Goal: Navigation & Orientation: Find specific page/section

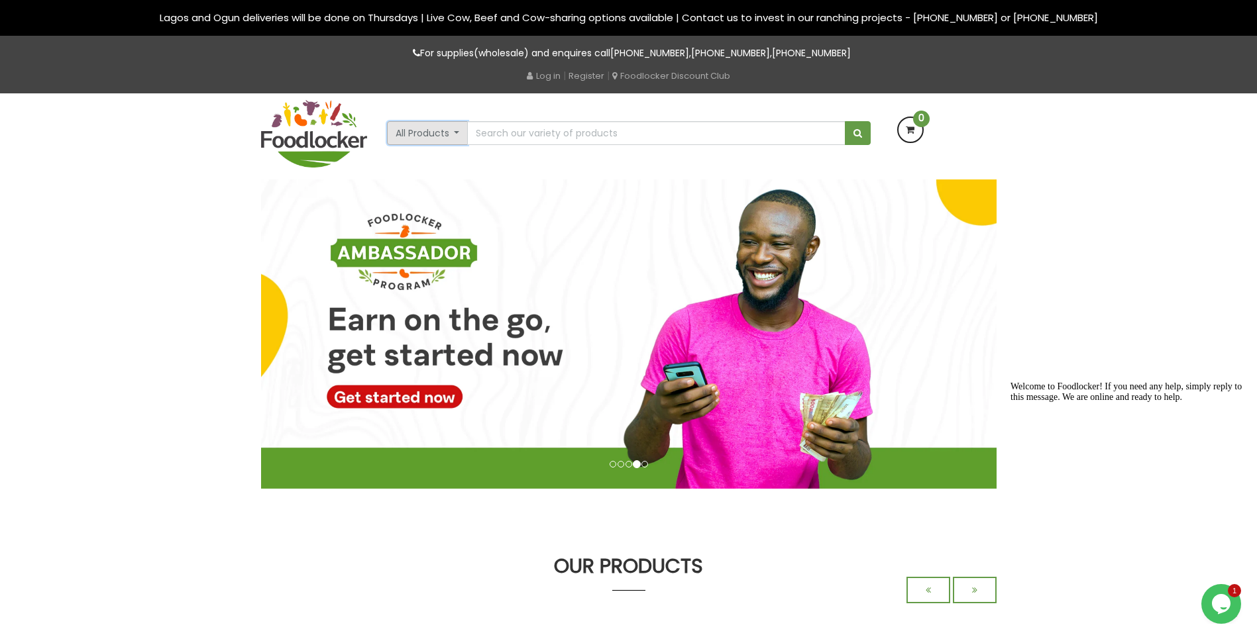
click at [455, 131] on button "All Products" at bounding box center [427, 133] width 81 height 24
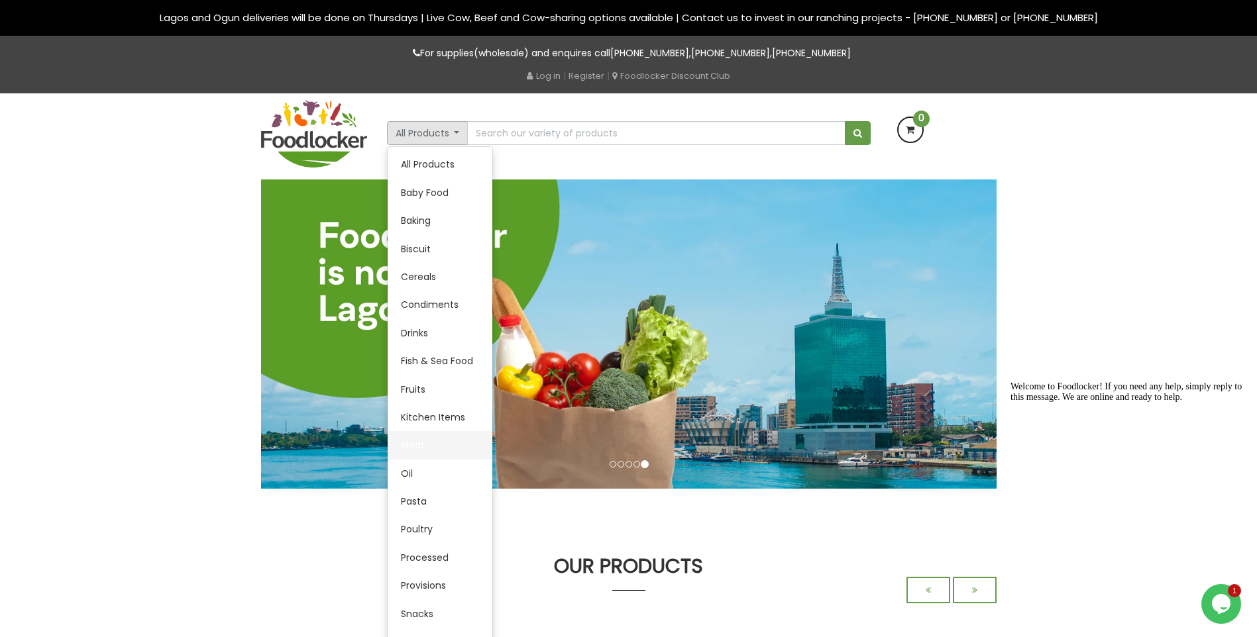
click at [433, 449] on link "Meat" at bounding box center [440, 445] width 105 height 28
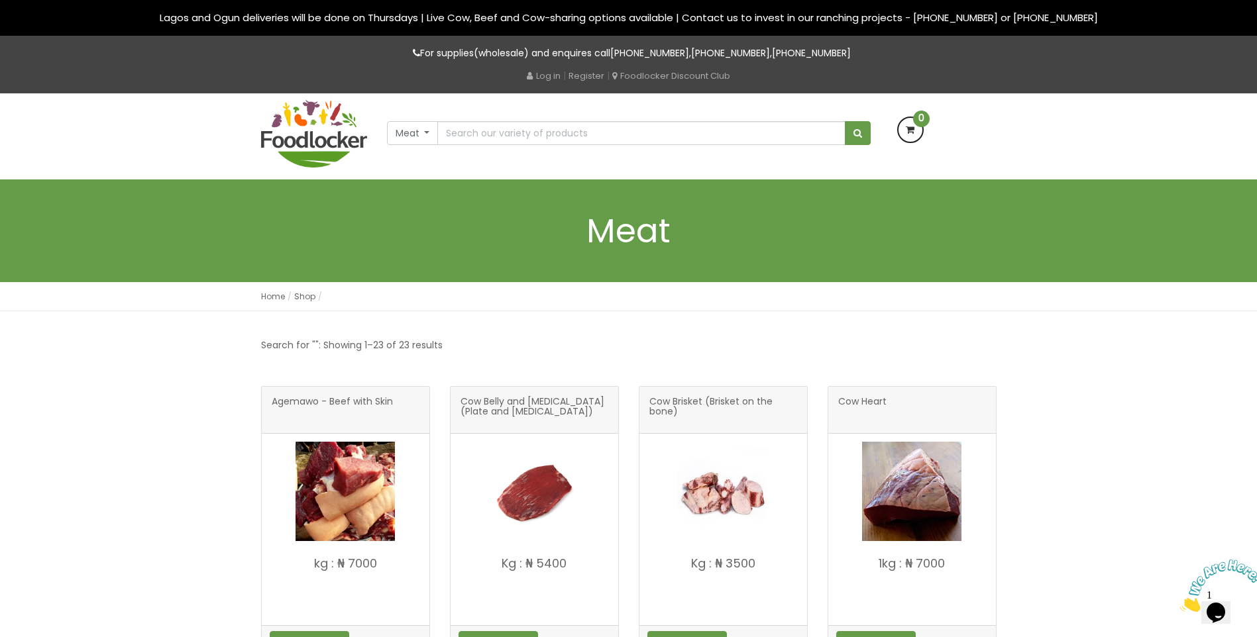
drag, startPoint x: 1067, startPoint y: 348, endPoint x: 1044, endPoint y: 345, distance: 22.8
drag, startPoint x: 856, startPoint y: 321, endPoint x: 814, endPoint y: 321, distance: 41.7
click at [426, 138] on button "Meat" at bounding box center [413, 133] width 52 height 24
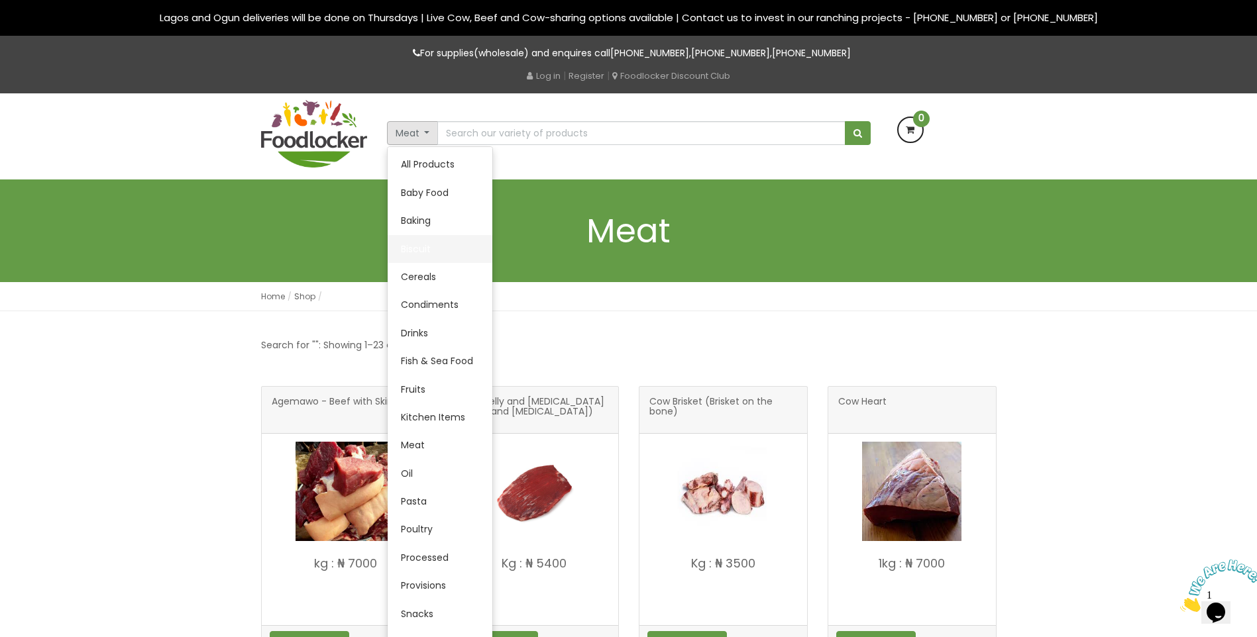
click at [404, 260] on link "Biscuit" at bounding box center [440, 249] width 105 height 28
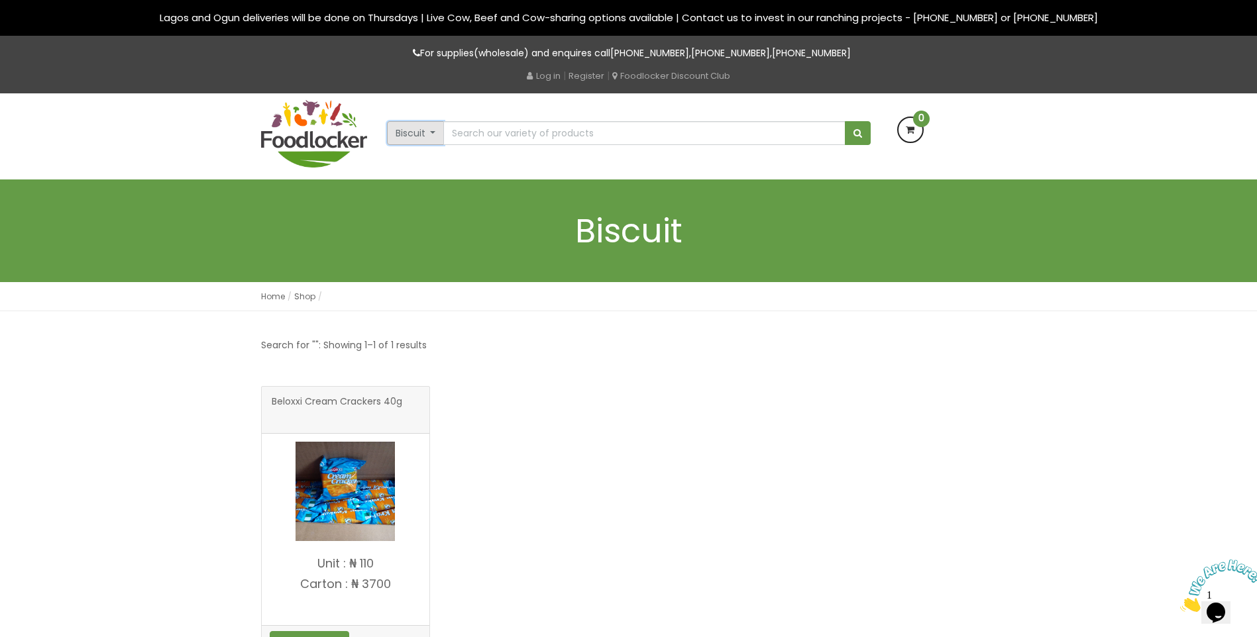
click at [431, 131] on button "Biscuit" at bounding box center [416, 133] width 58 height 24
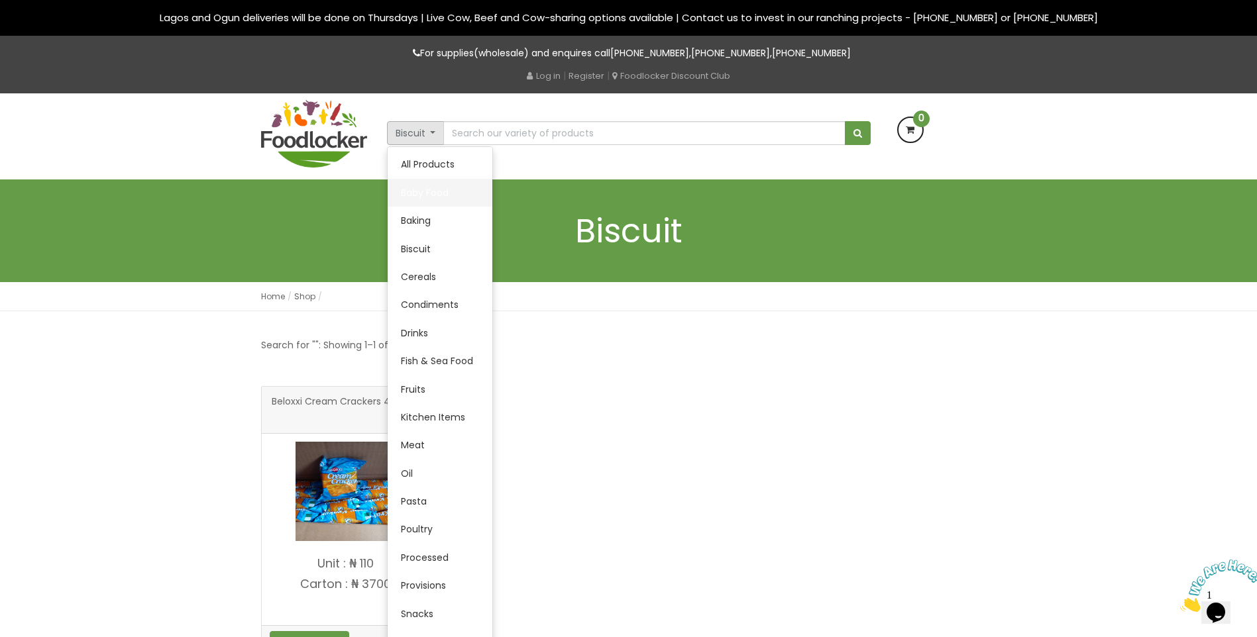
click at [407, 191] on link "Baby Food" at bounding box center [440, 193] width 105 height 28
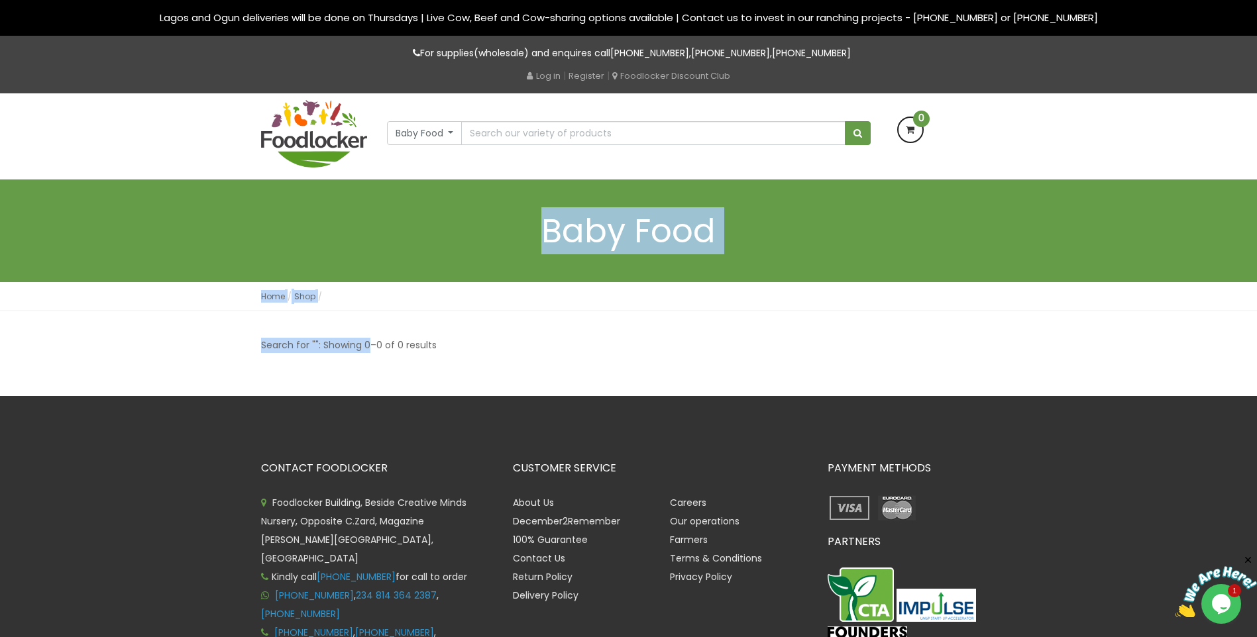
drag, startPoint x: 213, startPoint y: 248, endPoint x: 369, endPoint y: 333, distance: 177.6
click at [369, 333] on div "Lagos and Ogun deliveries will be done on Thursdays | Live Cow, Beef and Cow-sh…" at bounding box center [628, 384] width 1257 height 769
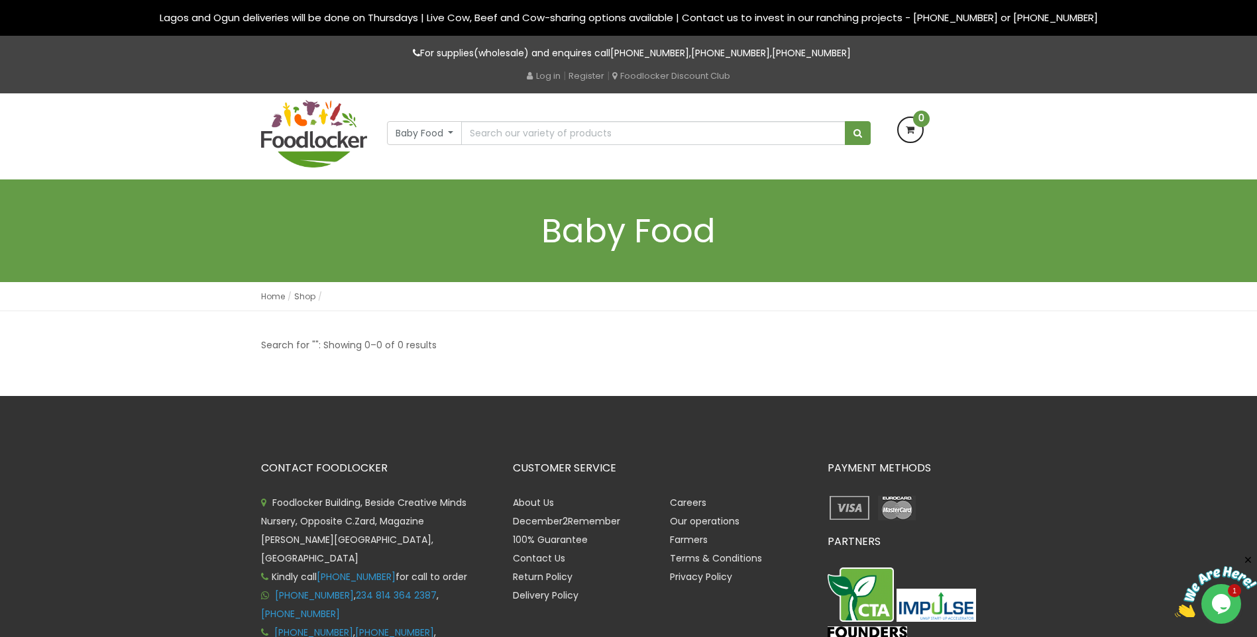
click at [667, 328] on div "Search for "": Showing 0–0 of 0 results CONTACT FOODLOCKER" at bounding box center [628, 540] width 1257 height 458
click at [451, 138] on button "Baby Food" at bounding box center [425, 133] width 76 height 24
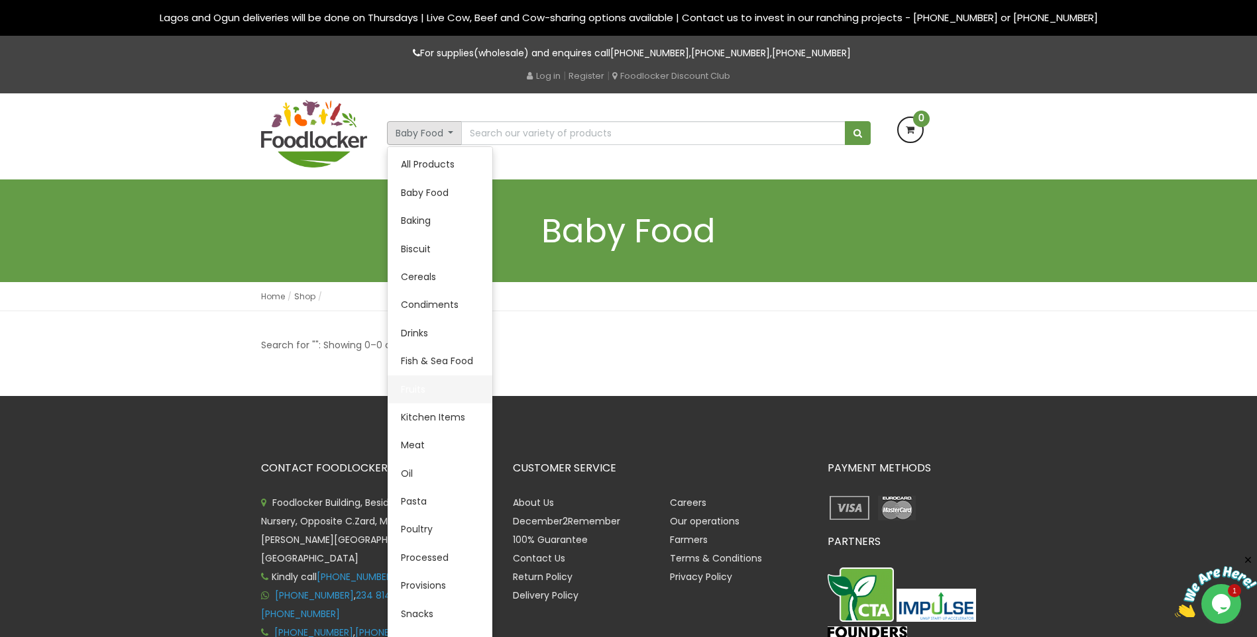
click at [419, 390] on link "Fruits" at bounding box center [440, 390] width 105 height 28
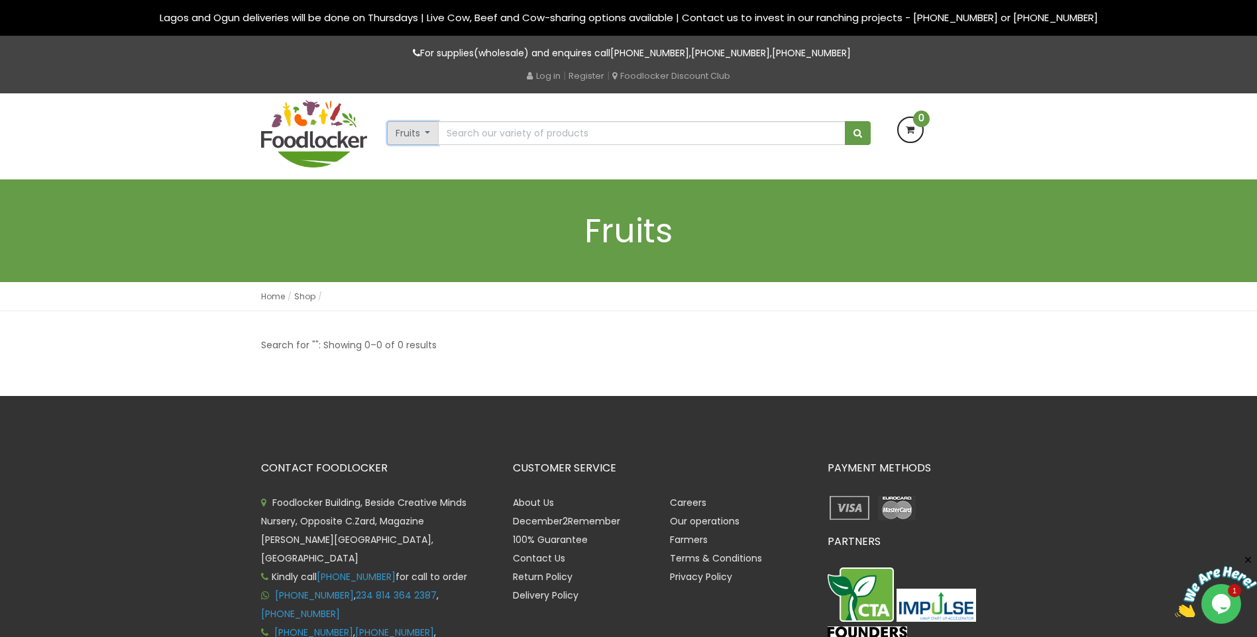
click at [413, 136] on button "Fruits" at bounding box center [413, 133] width 52 height 24
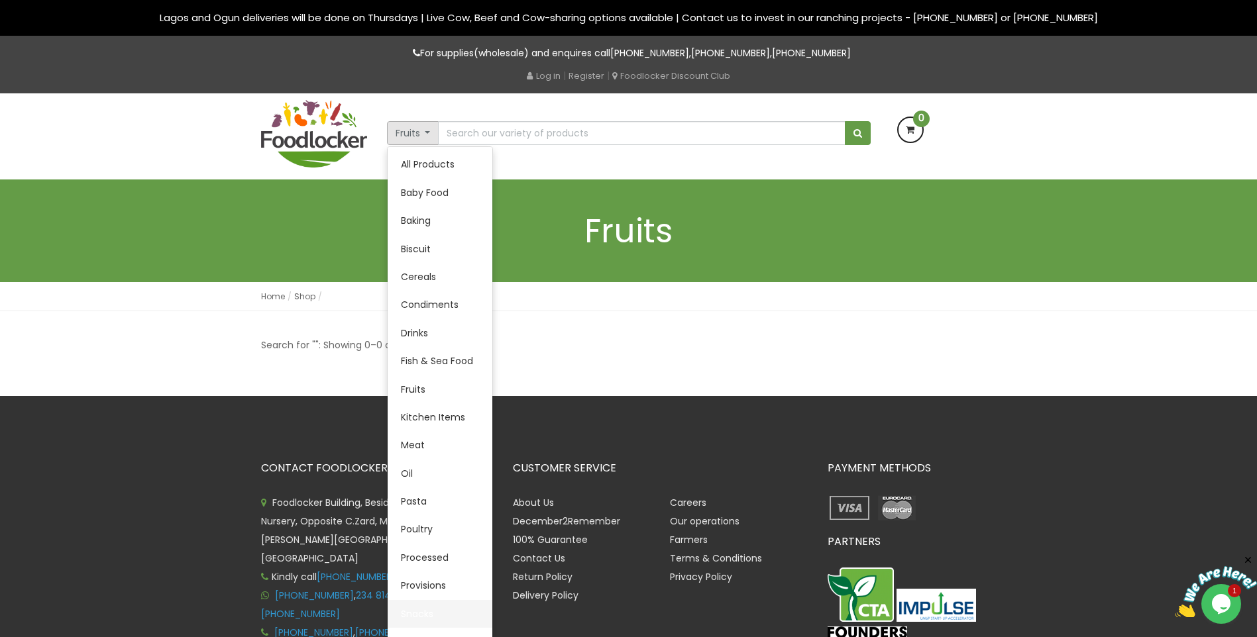
click at [428, 608] on link "Snacks" at bounding box center [440, 614] width 105 height 28
